Goal: Task Accomplishment & Management: Complete application form

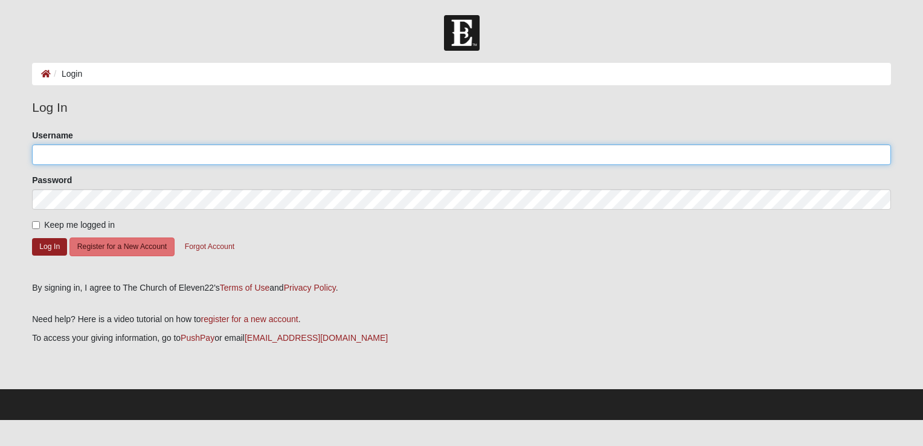
click at [207, 151] on input "Username" at bounding box center [461, 154] width 859 height 21
type input "janebrini@gmail.com"
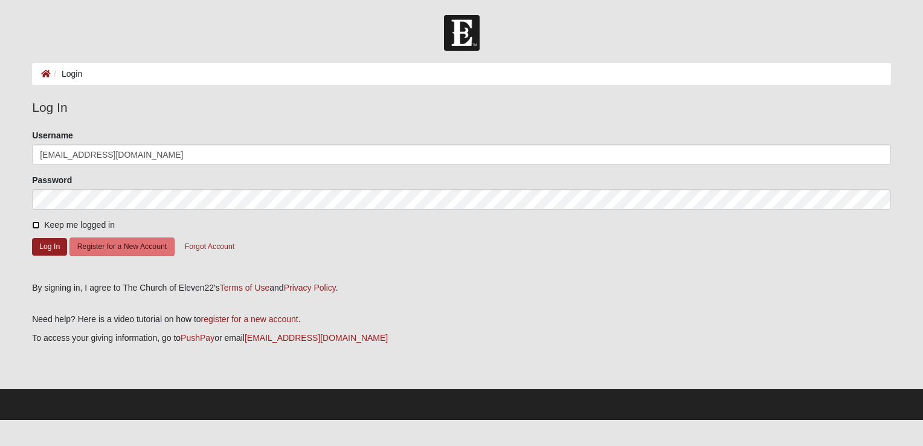
click at [35, 225] on input "Keep me logged in" at bounding box center [36, 225] width 8 height 8
checkbox input "true"
click at [100, 246] on button "Register for a New Account" at bounding box center [121, 246] width 105 height 19
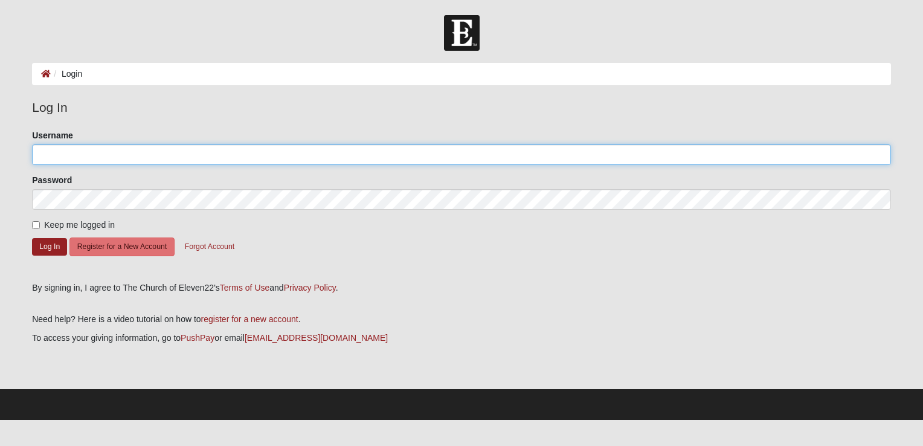
click at [60, 156] on input "Username" at bounding box center [461, 154] width 859 height 21
type input "janebrini"
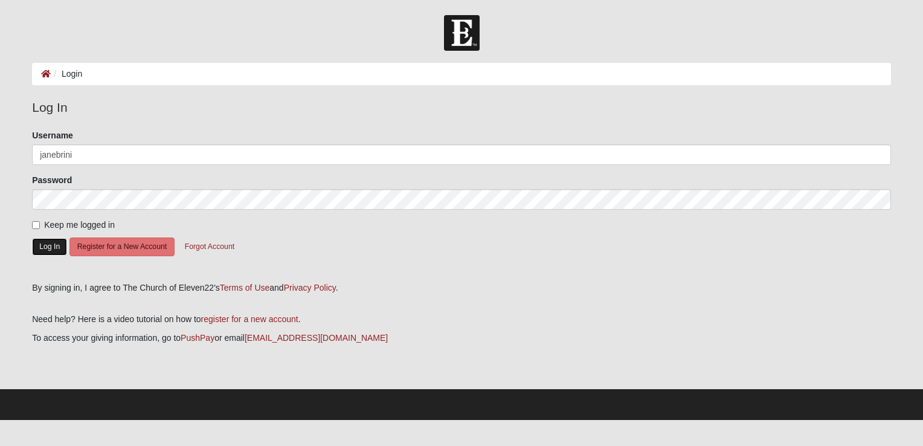
click at [45, 250] on button "Log In" at bounding box center [49, 247] width 35 height 18
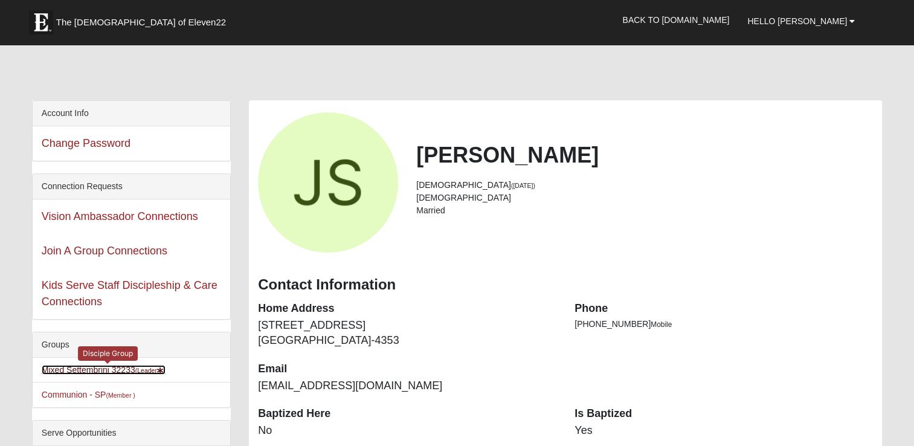
click at [106, 367] on link "Mixed Settembrini 32233 (Leader )" at bounding box center [104, 370] width 124 height 10
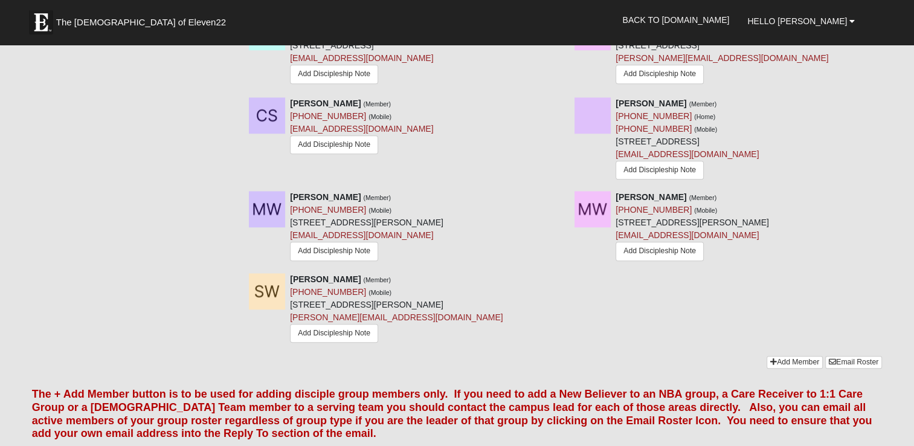
scroll to position [1210, 0]
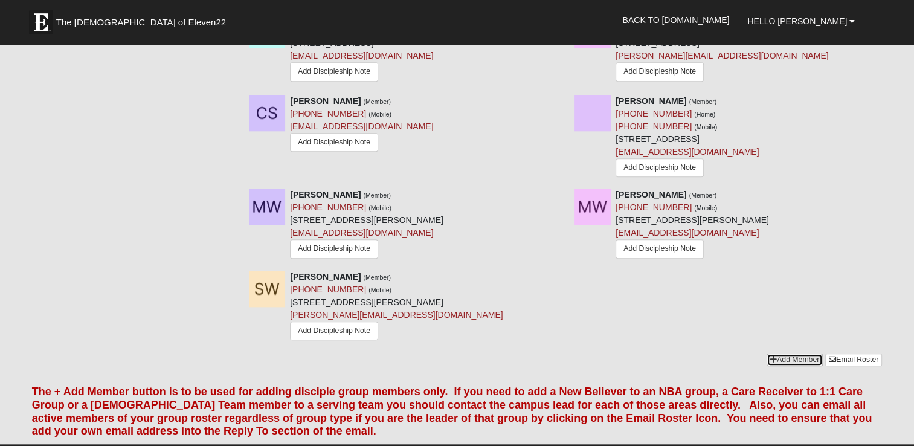
click at [798, 366] on link "Add Member" at bounding box center [795, 359] width 56 height 13
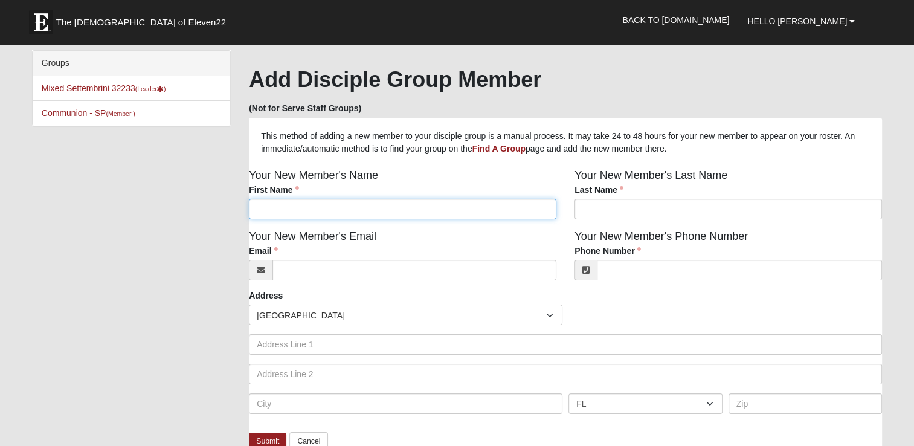
click at [263, 208] on input "First Name" at bounding box center [403, 209] width 308 height 21
type input "Cary"
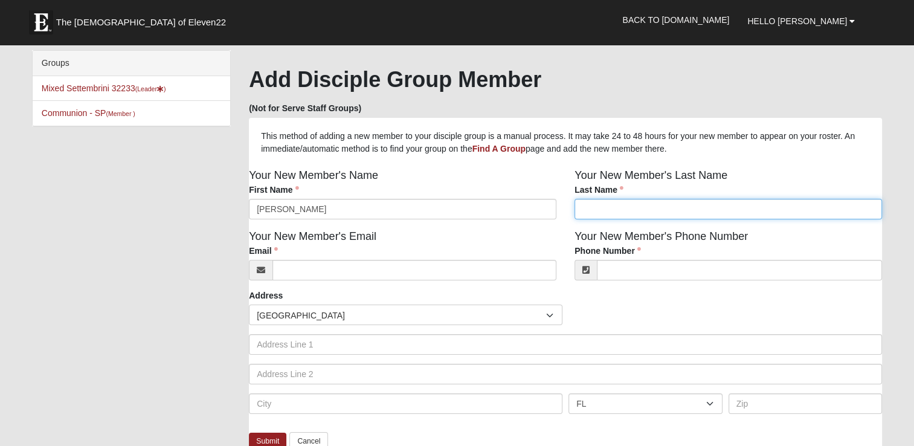
click at [602, 205] on input "Last Name" at bounding box center [729, 209] width 308 height 21
type input "Simon"
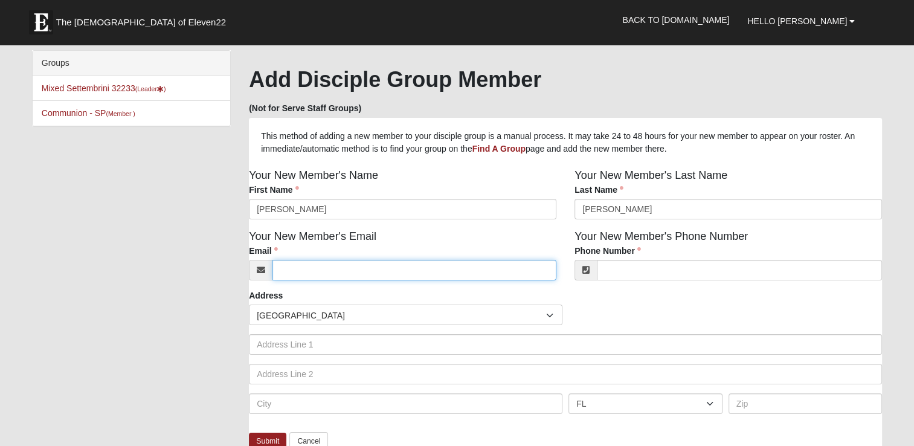
click at [303, 270] on input "Email" at bounding box center [415, 270] width 284 height 21
type input "carysimon88@outlook.com"
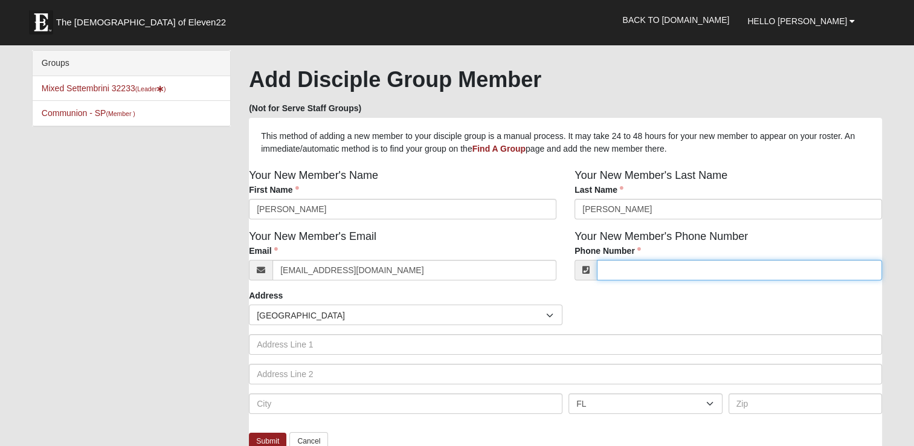
click at [602, 271] on input "Phone Number" at bounding box center [739, 270] width 285 height 21
type input "("
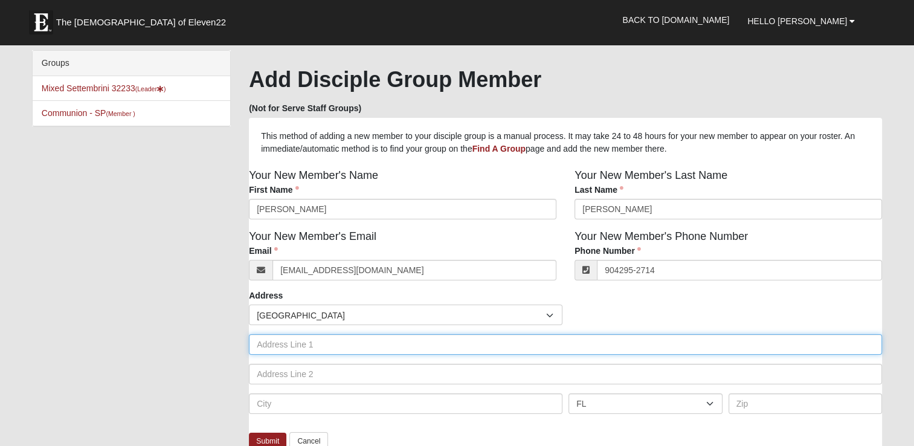
type input "(904) 295-2714"
click at [305, 346] on input "text" at bounding box center [565, 344] width 633 height 21
type input "109 Rimini Court"
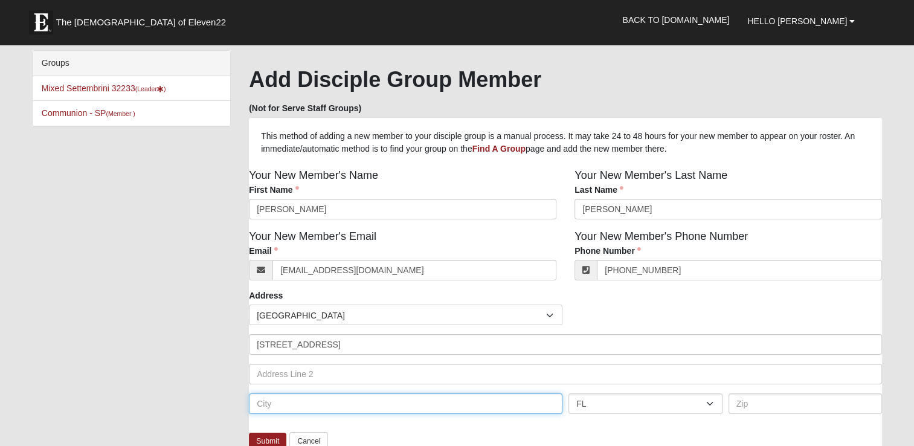
click at [280, 407] on input "text" at bounding box center [406, 403] width 314 height 21
type input "Jacksonville"
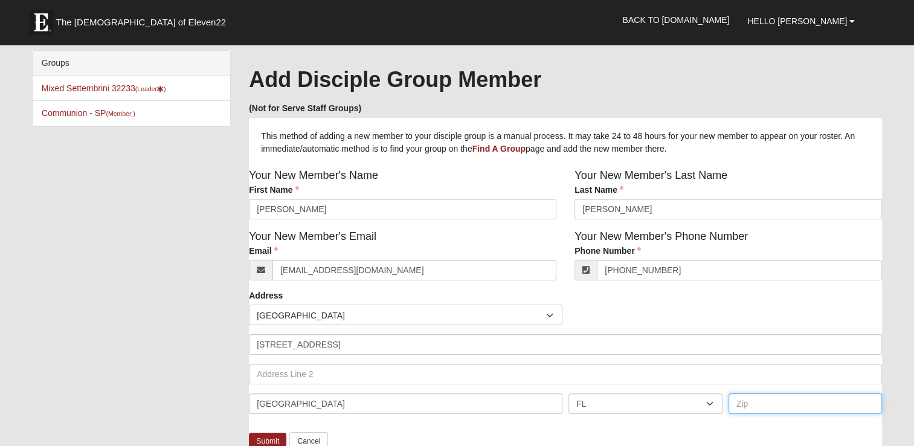
drag, startPoint x: 734, startPoint y: 384, endPoint x: 730, endPoint y: 354, distance: 29.8
click at [730, 354] on div "Countries United States ------------------------ Afghanistan Aland Islands Alba…" at bounding box center [565, 364] width 633 height 118
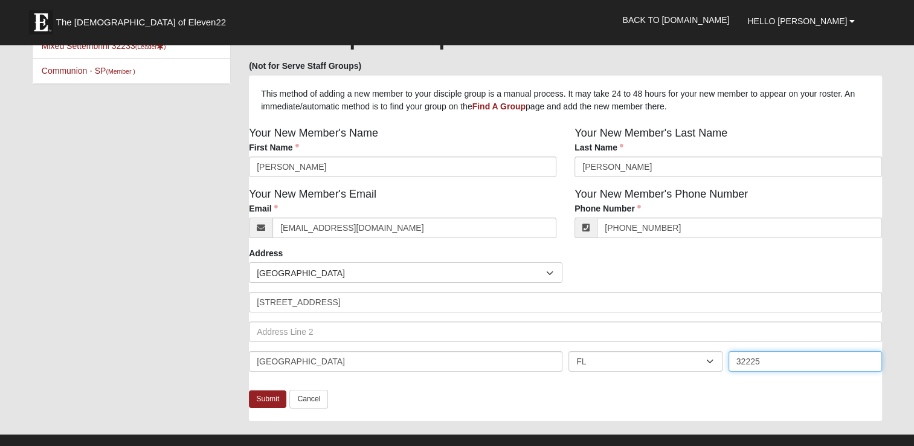
scroll to position [68, 0]
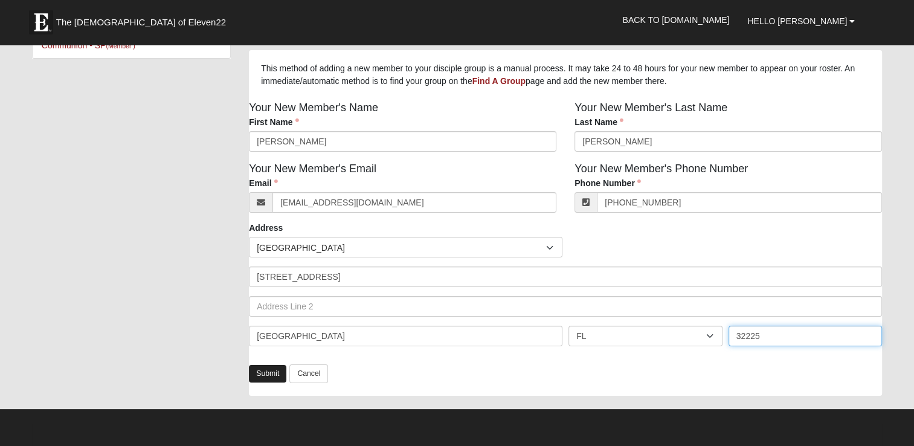
type input "32225"
click at [268, 373] on link "Submit" at bounding box center [267, 374] width 37 height 18
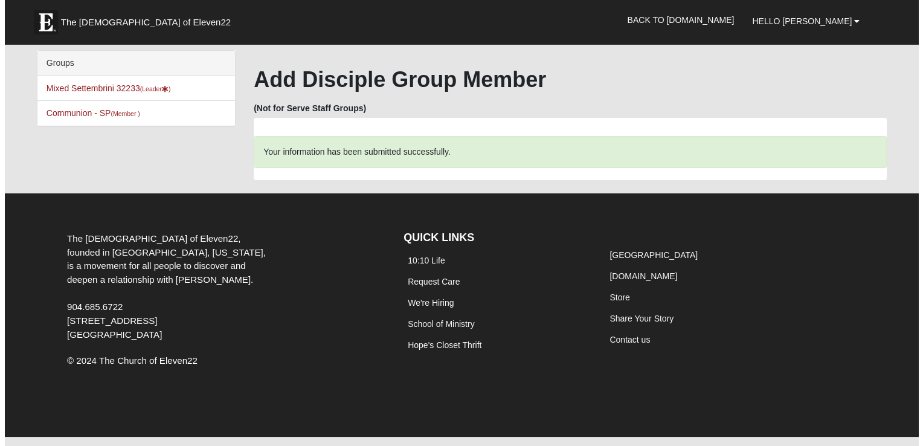
scroll to position [0, 0]
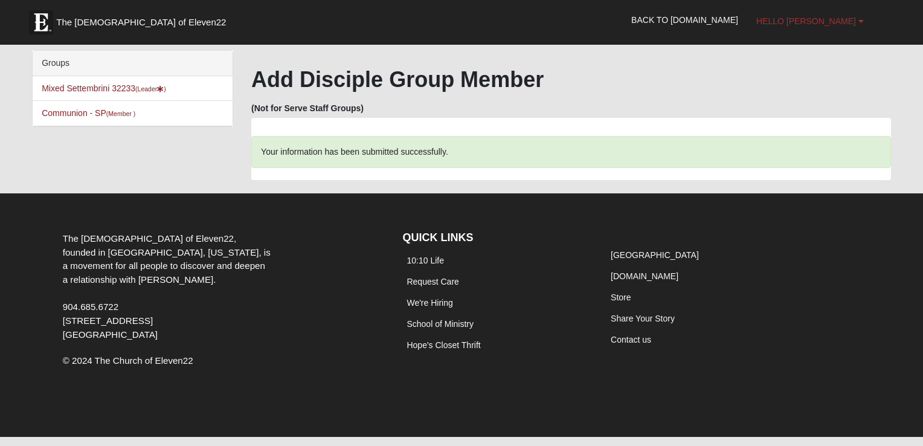
click at [823, 22] on span "Hello [PERSON_NAME]" at bounding box center [807, 21] width 100 height 10
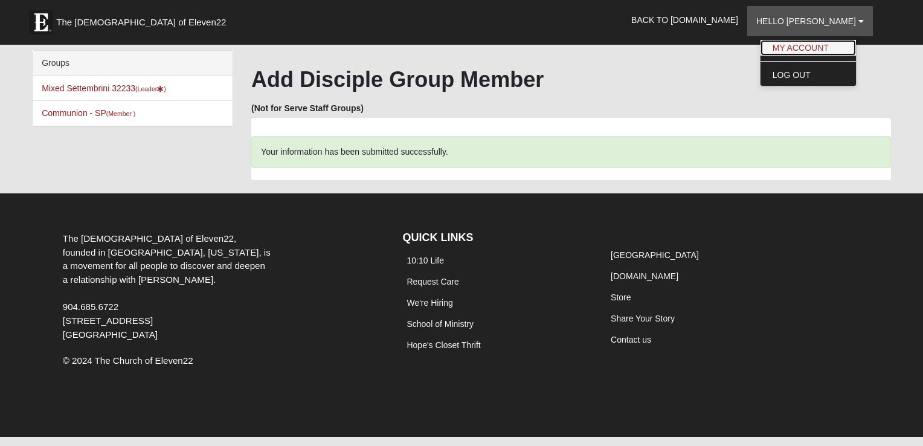
click at [812, 50] on link "My Account" at bounding box center [808, 48] width 95 height 16
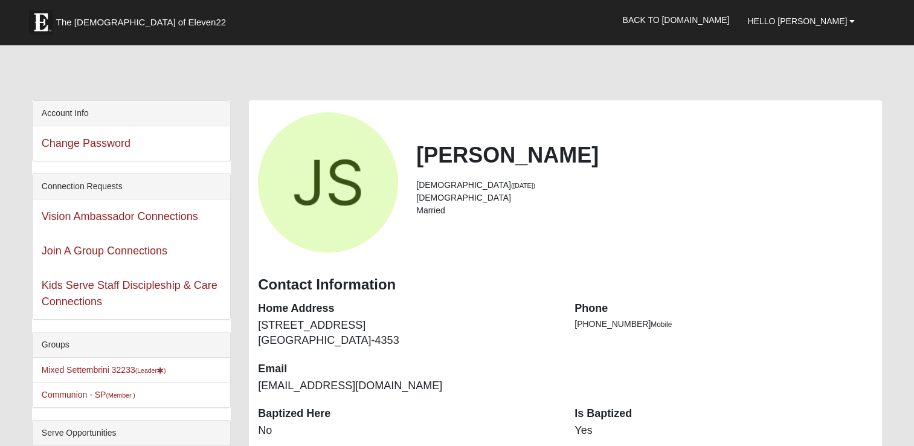
drag, startPoint x: 914, startPoint y: 63, endPoint x: 894, endPoint y: 131, distance: 69.8
click at [696, 231] on div "[PERSON_NAME] [DEMOGRAPHIC_DATA] ([DATE]) [DEMOGRAPHIC_DATA] Married" at bounding box center [565, 182] width 633 height 140
click at [706, 21] on link "Back to [DOMAIN_NAME]" at bounding box center [675, 20] width 125 height 30
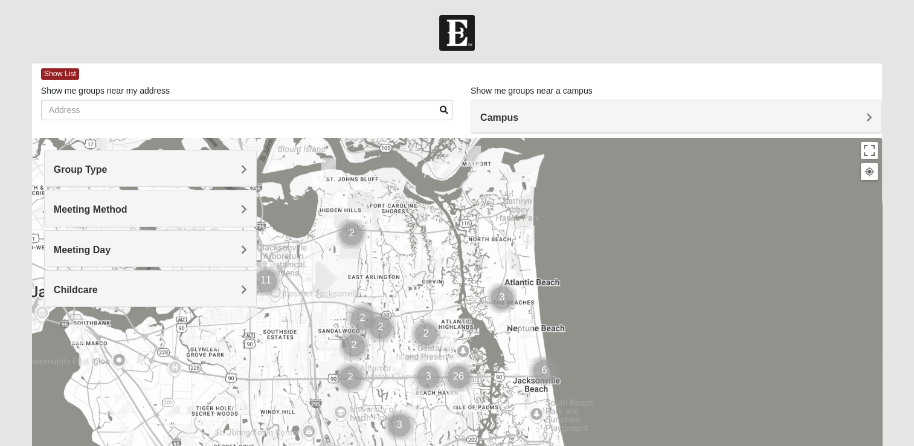
click at [525, 237] on img "Mixed Lammie 32233" at bounding box center [527, 235] width 15 height 20
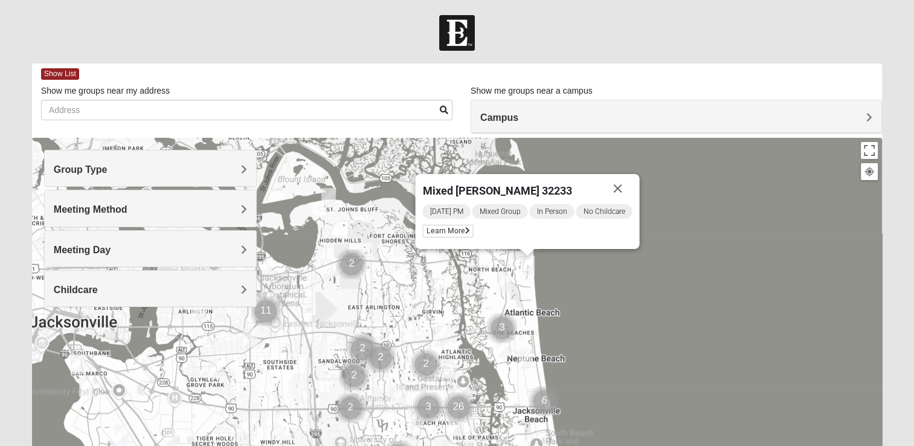
click at [500, 278] on img "Mens McCann 32233" at bounding box center [504, 282] width 15 height 20
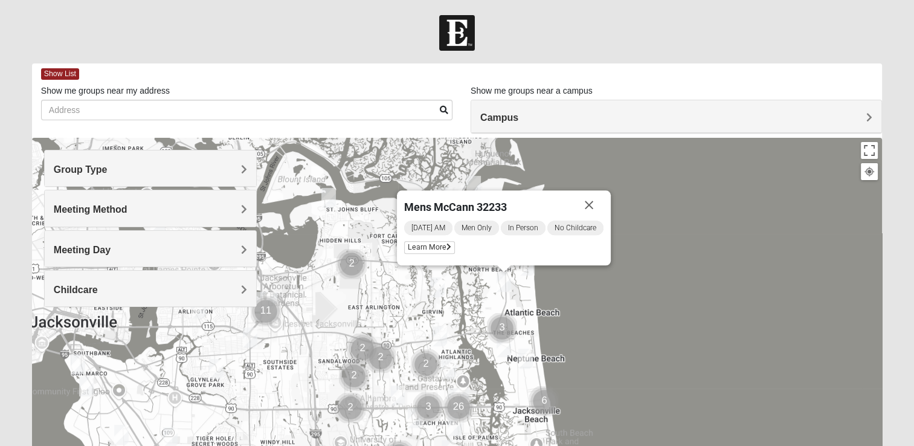
click at [518, 301] on div "Mens [PERSON_NAME] 32233 [DATE] AM Men Only In Person No Childcare Learn More" at bounding box center [457, 379] width 850 height 483
click at [511, 315] on img "Cluster of 3 groups" at bounding box center [502, 328] width 30 height 30
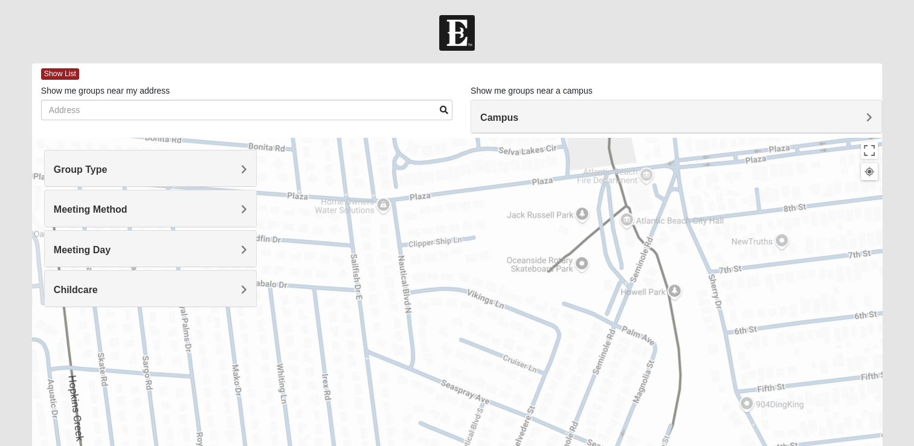
drag, startPoint x: 593, startPoint y: 259, endPoint x: 117, endPoint y: 462, distance: 518.4
click at [117, 445] on html "Hello [PERSON_NAME] My Account Log Out Find A Group Error" at bounding box center [457, 332] width 914 height 665
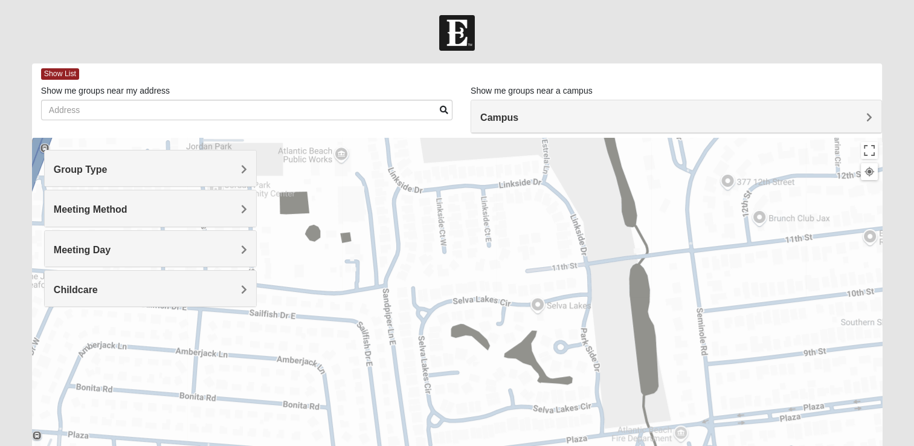
drag, startPoint x: 438, startPoint y: 215, endPoint x: 472, endPoint y: 477, distance: 263.8
click at [472, 445] on html "Hello [PERSON_NAME] My Account Log Out Find A Group Error" at bounding box center [457, 332] width 914 height 665
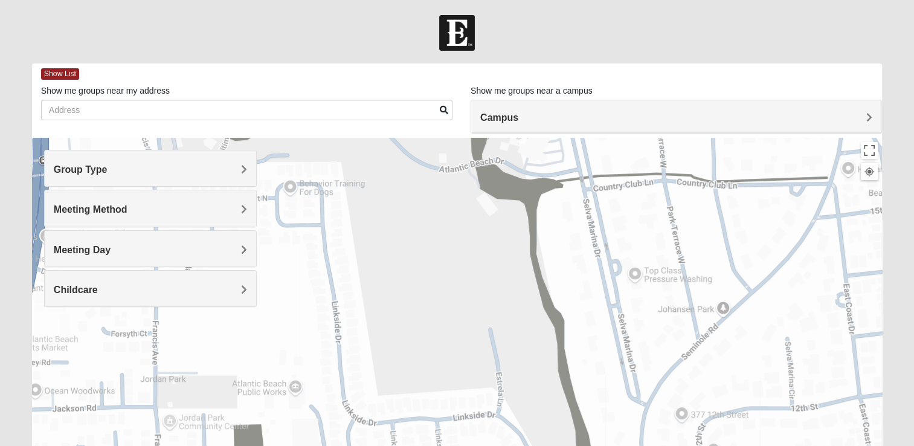
drag, startPoint x: 459, startPoint y: 240, endPoint x: 413, endPoint y: 477, distance: 240.6
click at [413, 445] on html "Hello [PERSON_NAME] My Account Log Out Find A Group Error" at bounding box center [457, 332] width 914 height 665
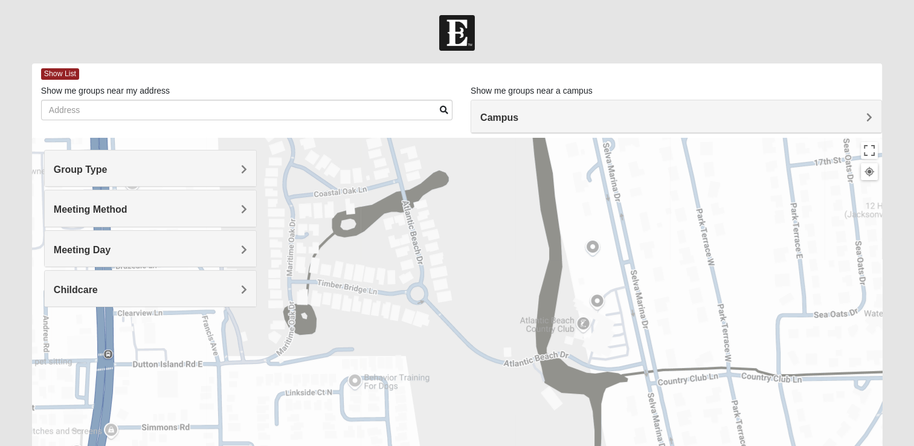
drag, startPoint x: 435, startPoint y: 211, endPoint x: 500, endPoint y: 408, distance: 207.3
click at [500, 408] on div "To navigate, press the arrow keys. Mens [PERSON_NAME] 32233 [DATE] AM Men Only …" at bounding box center [457, 379] width 850 height 483
click at [108, 171] on span "Group Type" at bounding box center [81, 169] width 54 height 10
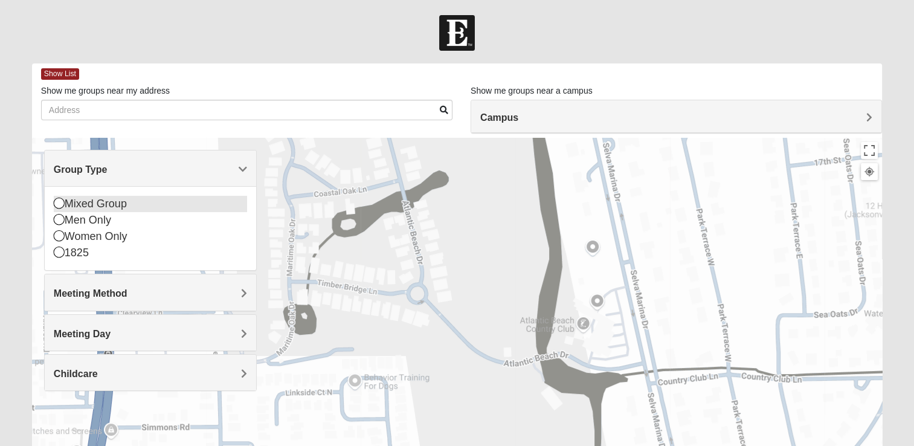
click at [62, 204] on icon at bounding box center [59, 203] width 11 height 11
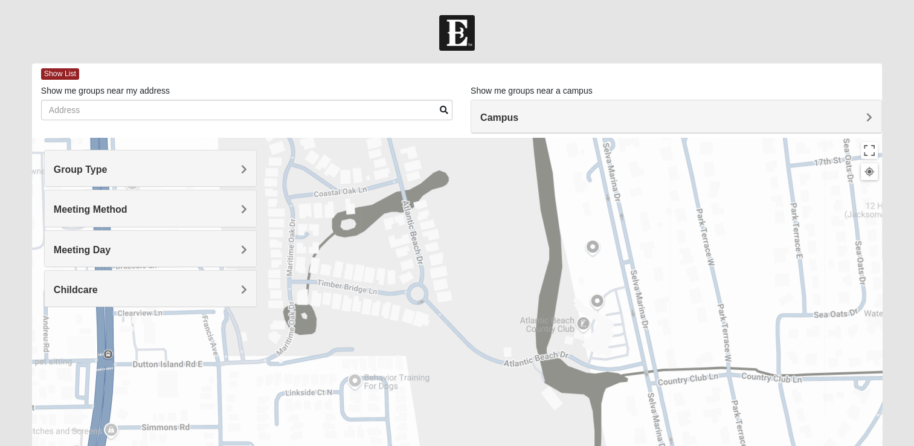
click at [239, 212] on h4 "Meeting Method" at bounding box center [150, 209] width 193 height 11
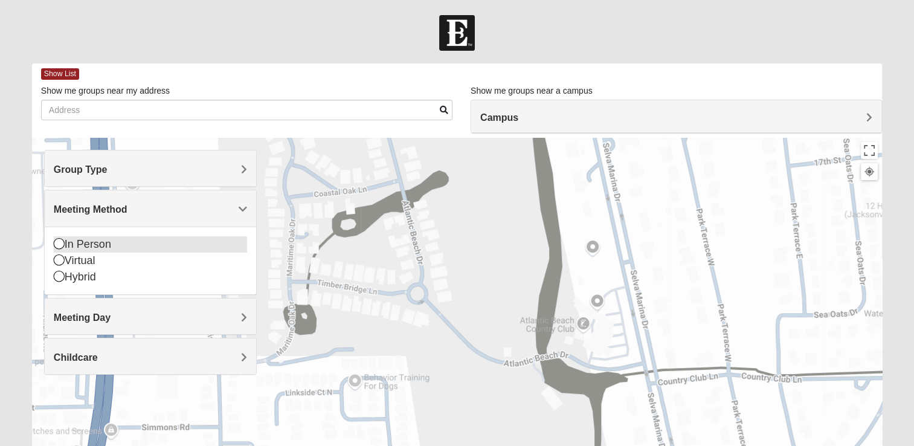
click at [58, 240] on icon at bounding box center [59, 243] width 11 height 11
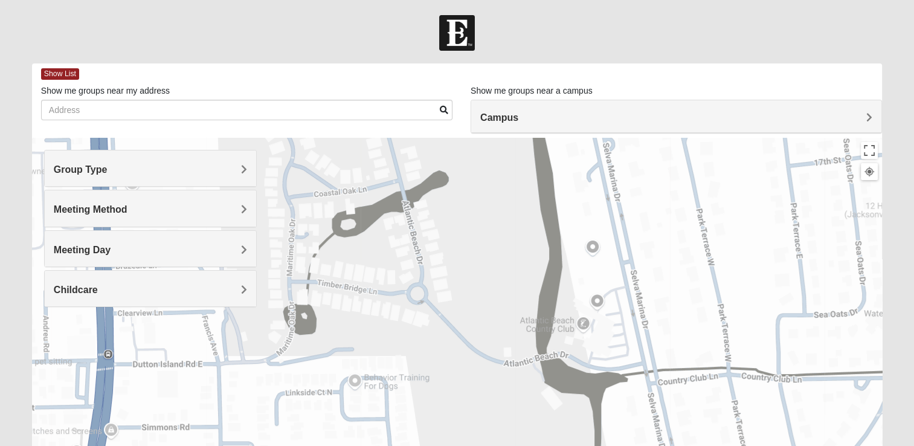
click at [111, 247] on span "Meeting Day" at bounding box center [82, 250] width 57 height 10
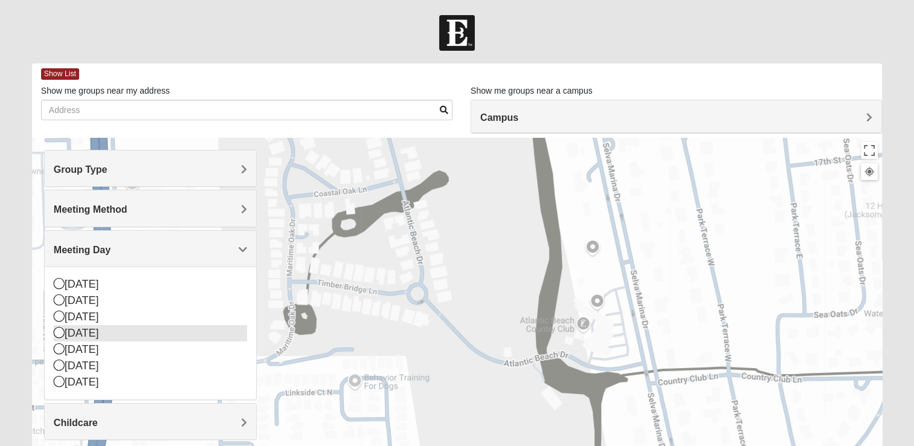
click at [57, 329] on icon at bounding box center [59, 332] width 11 height 11
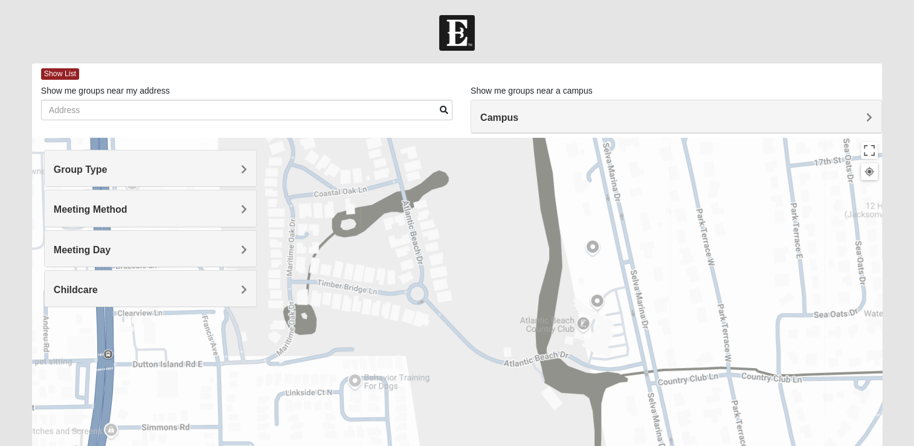
click at [324, 218] on div "To navigate, press the arrow keys." at bounding box center [457, 379] width 850 height 483
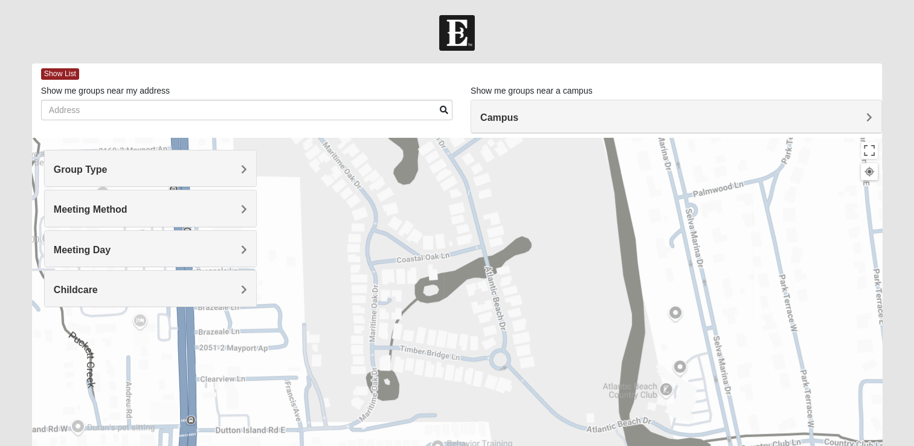
drag, startPoint x: 457, startPoint y: 208, endPoint x: 544, endPoint y: 281, distance: 113.3
click at [544, 281] on div "To navigate, press the arrow keys." at bounding box center [457, 379] width 850 height 483
